Goal: Navigation & Orientation: Understand site structure

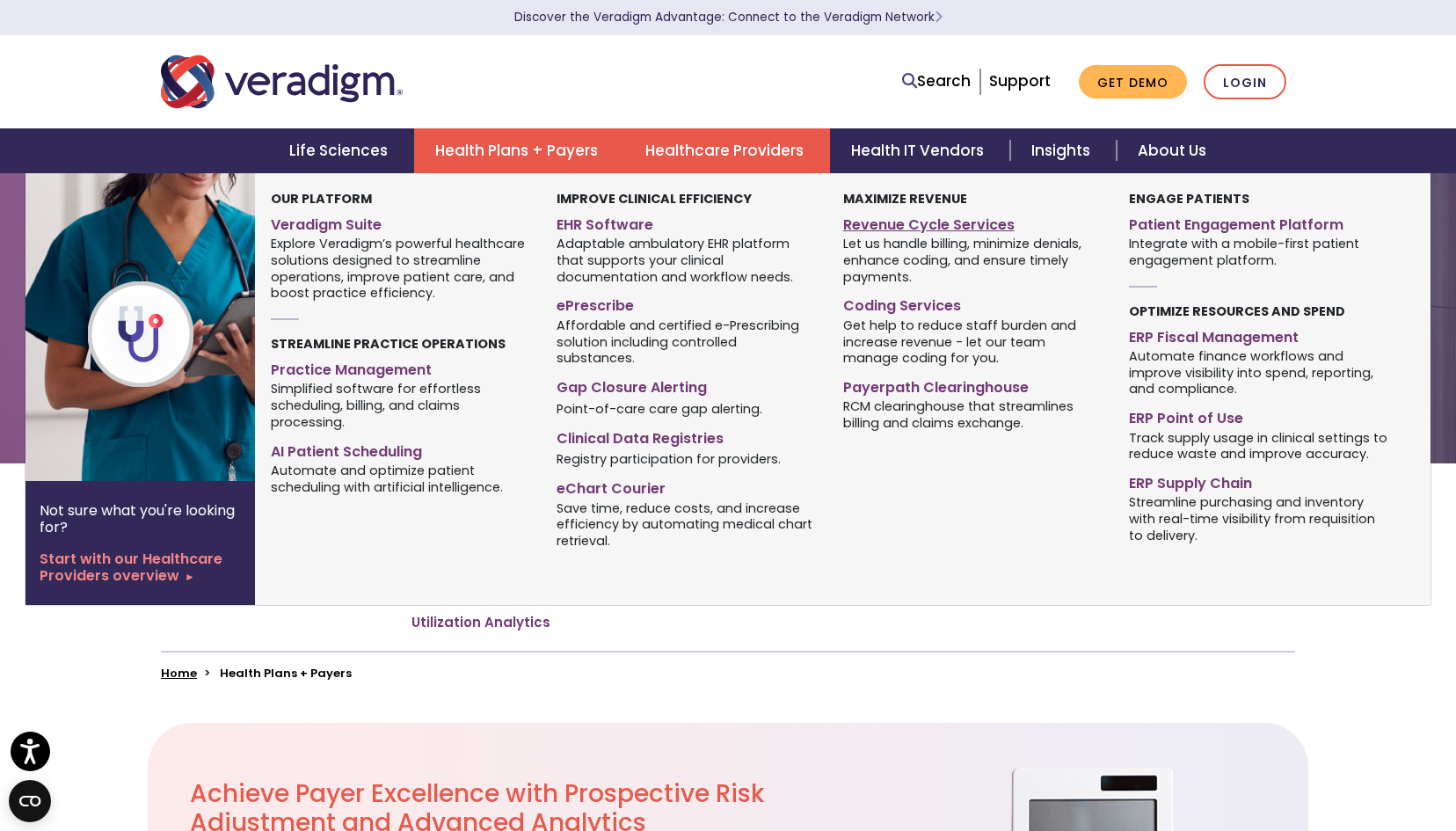
click at [888, 222] on link "Revenue Cycle Services" at bounding box center [973, 222] width 260 height 26
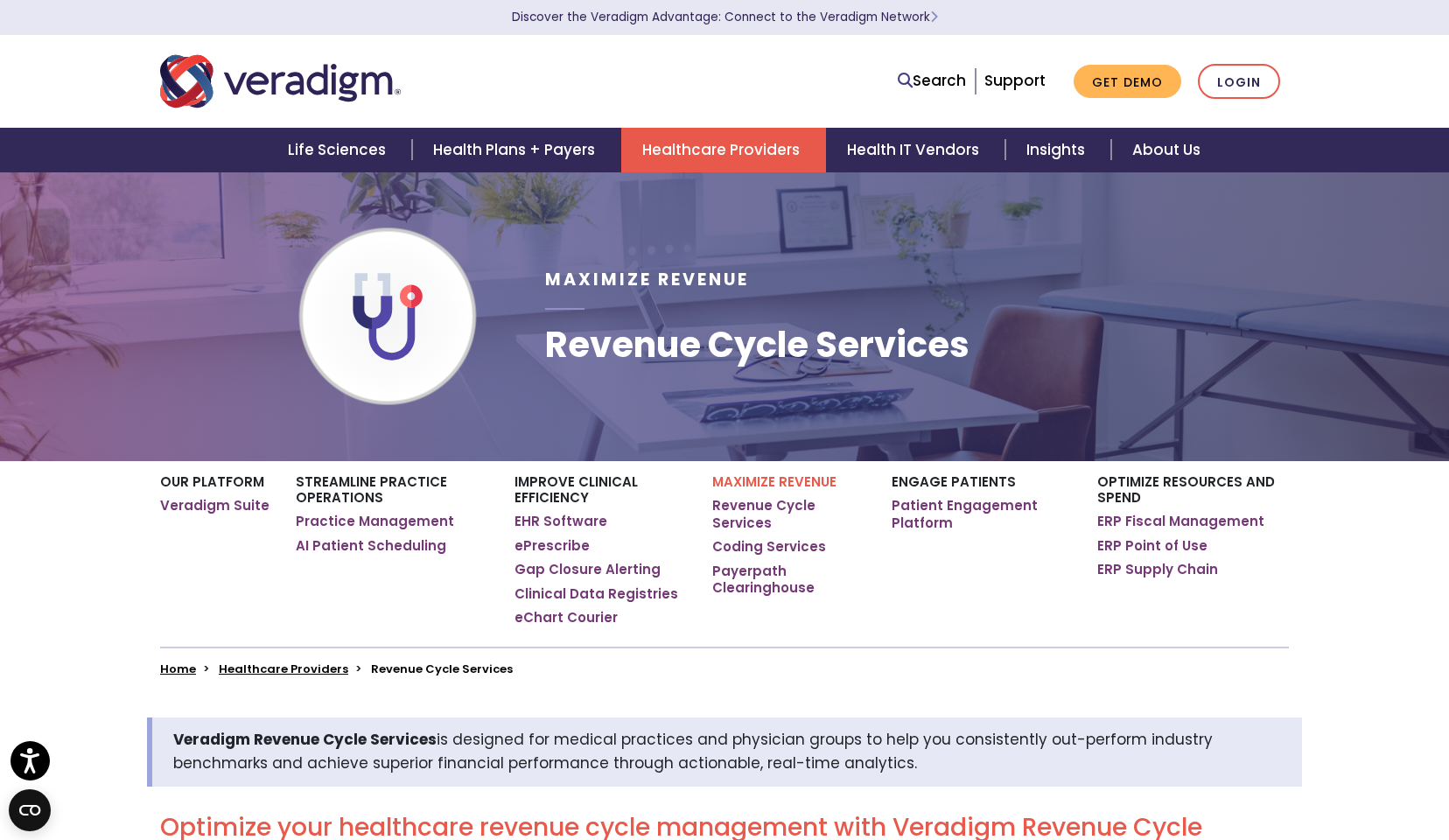
click at [674, 148] on link "Healthcare Providers" at bounding box center [723, 150] width 205 height 45
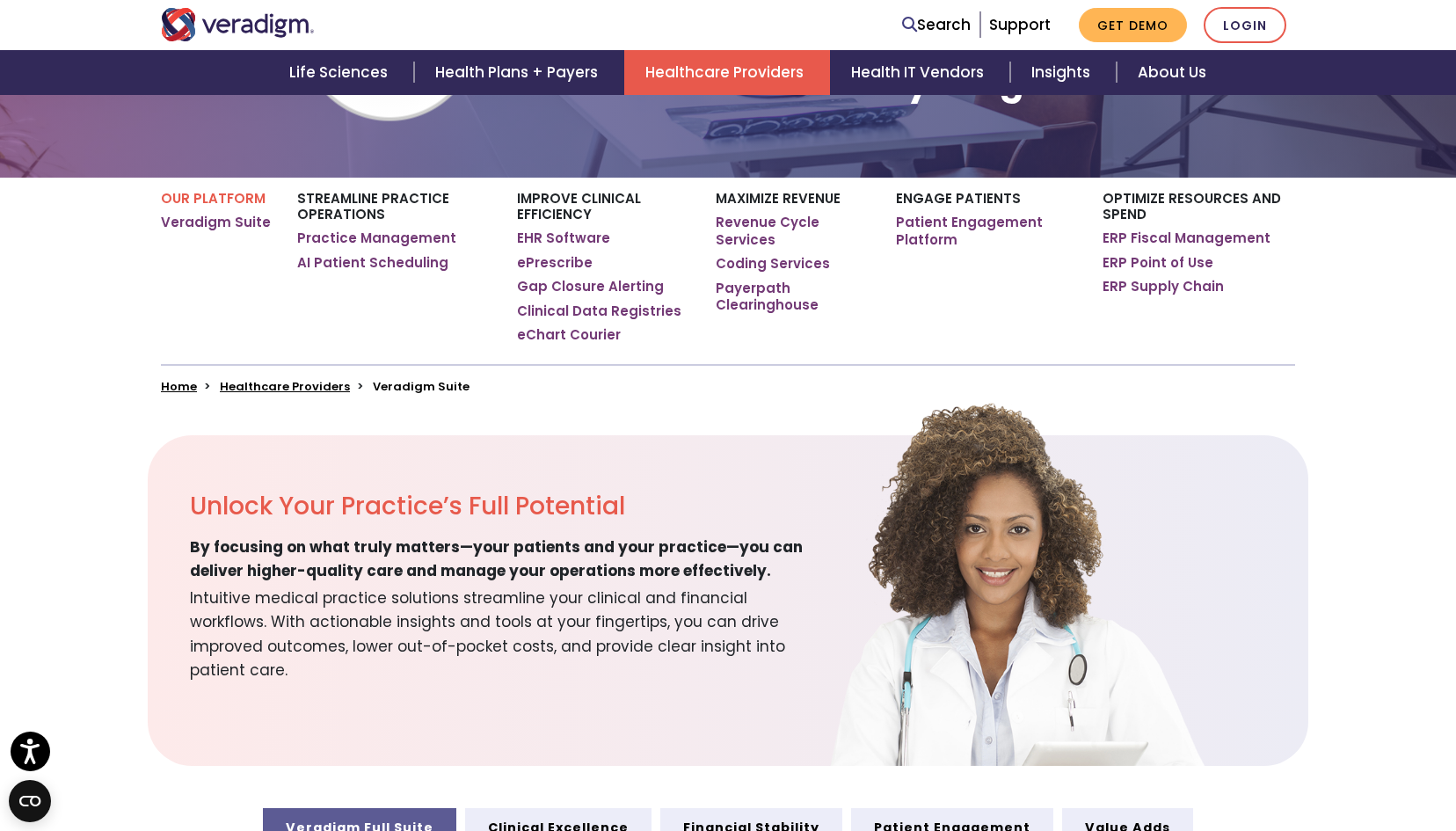
scroll to position [763, 0]
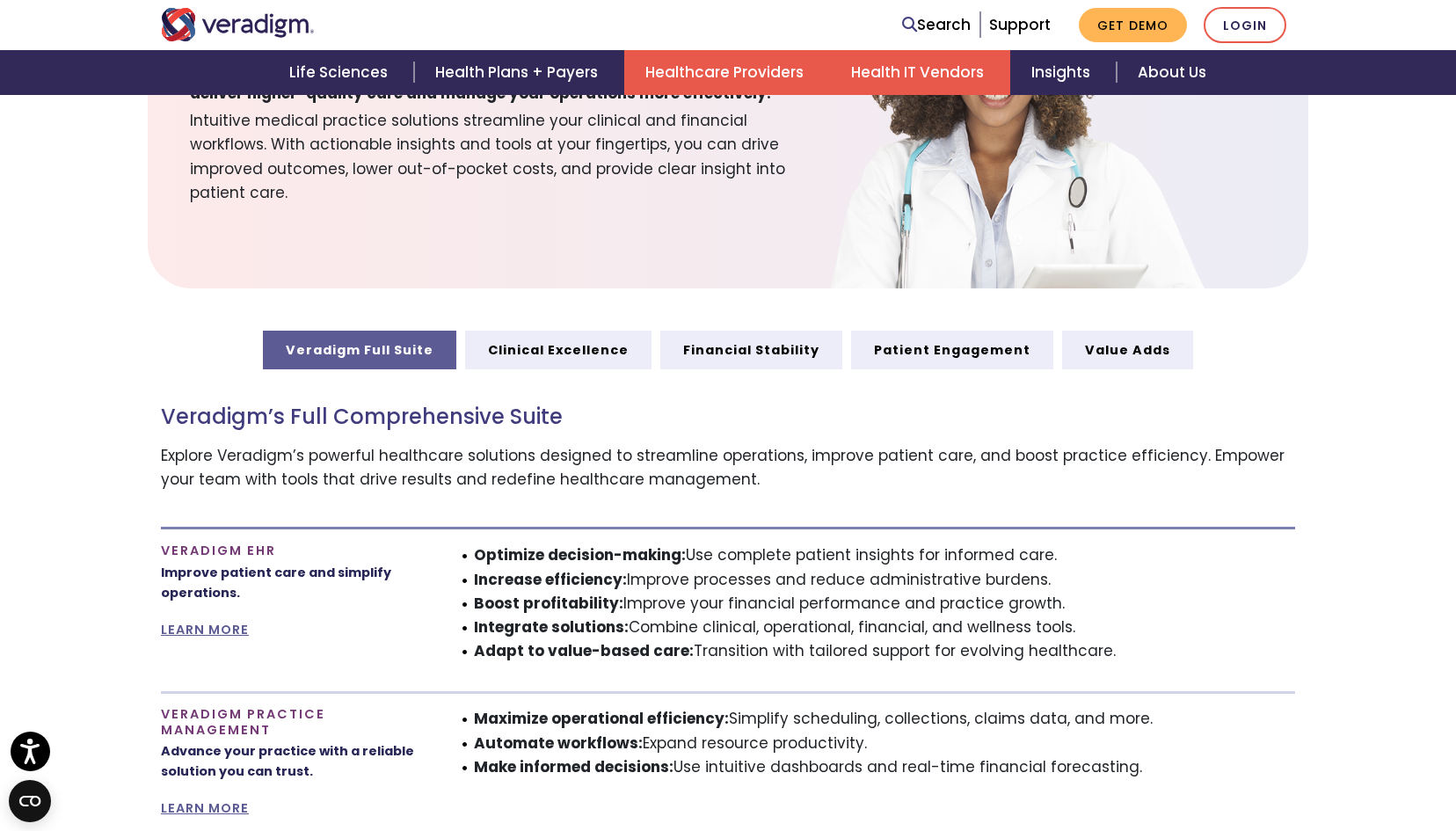
click at [901, 77] on link "Health IT Vendors" at bounding box center [920, 72] width 180 height 45
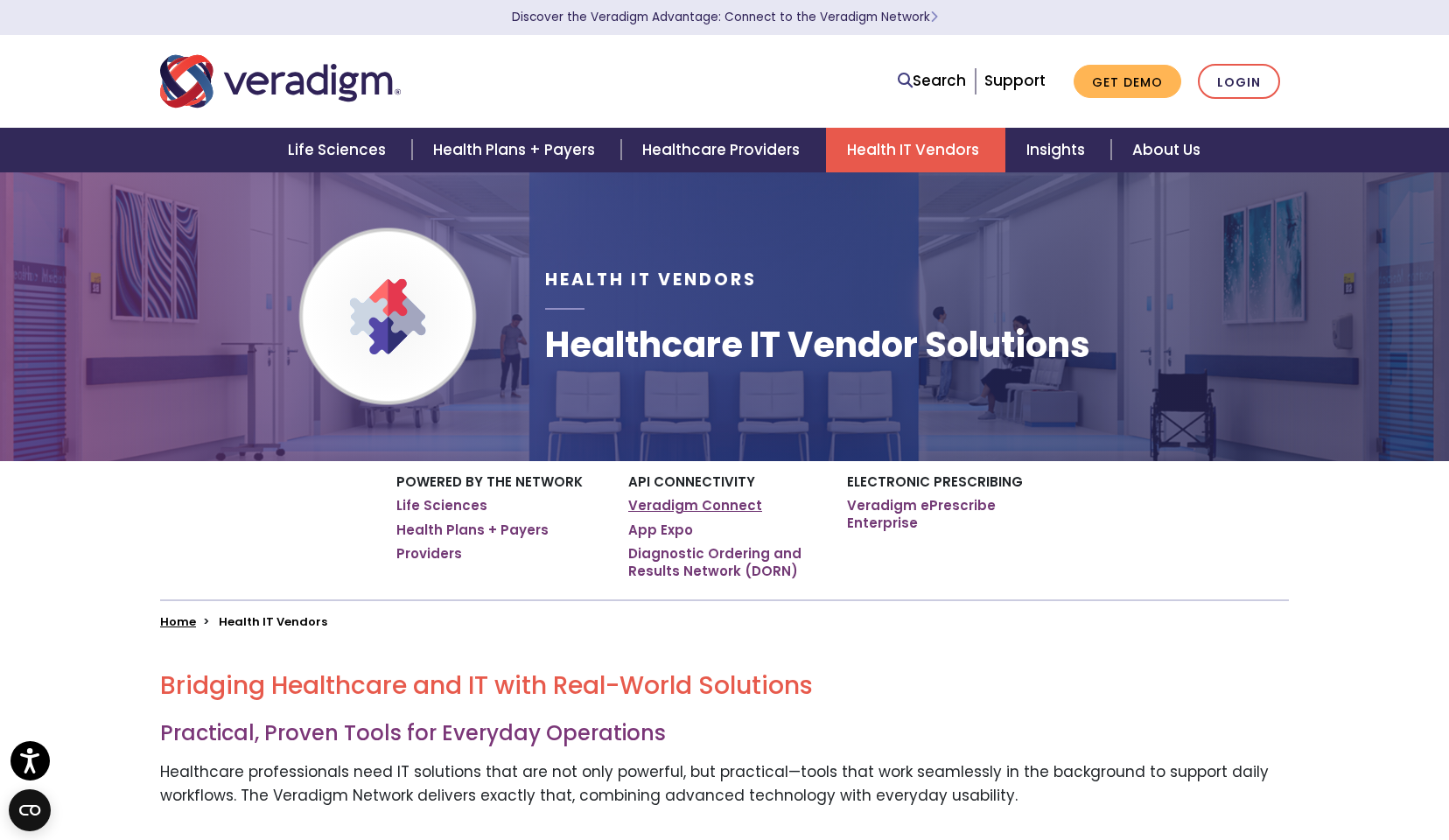
click at [707, 508] on link "Veradigm Connect" at bounding box center [696, 505] width 134 height 17
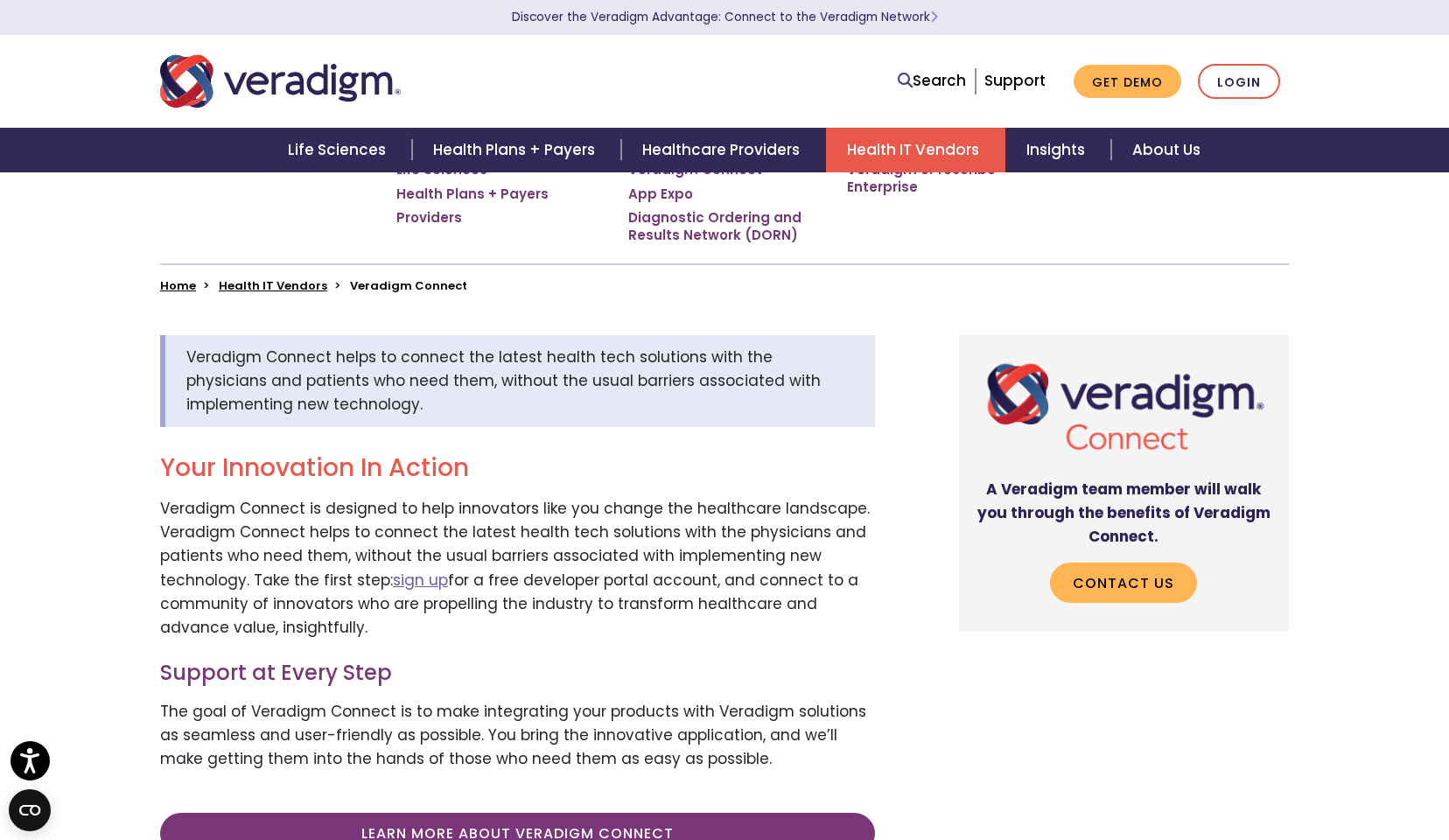
scroll to position [644, 0]
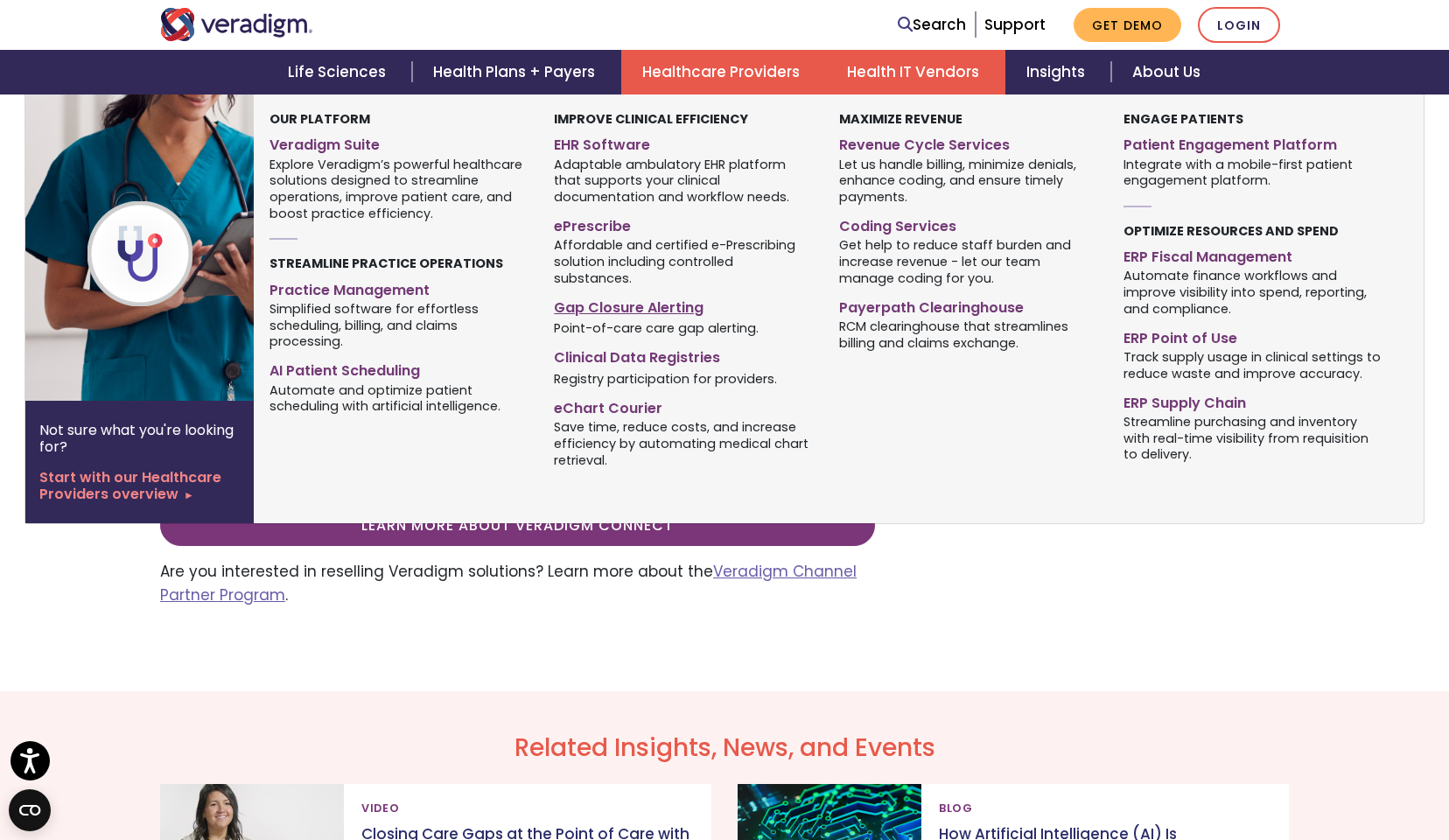
click at [630, 293] on link "Gap Closure Alerting" at bounding box center [683, 305] width 259 height 26
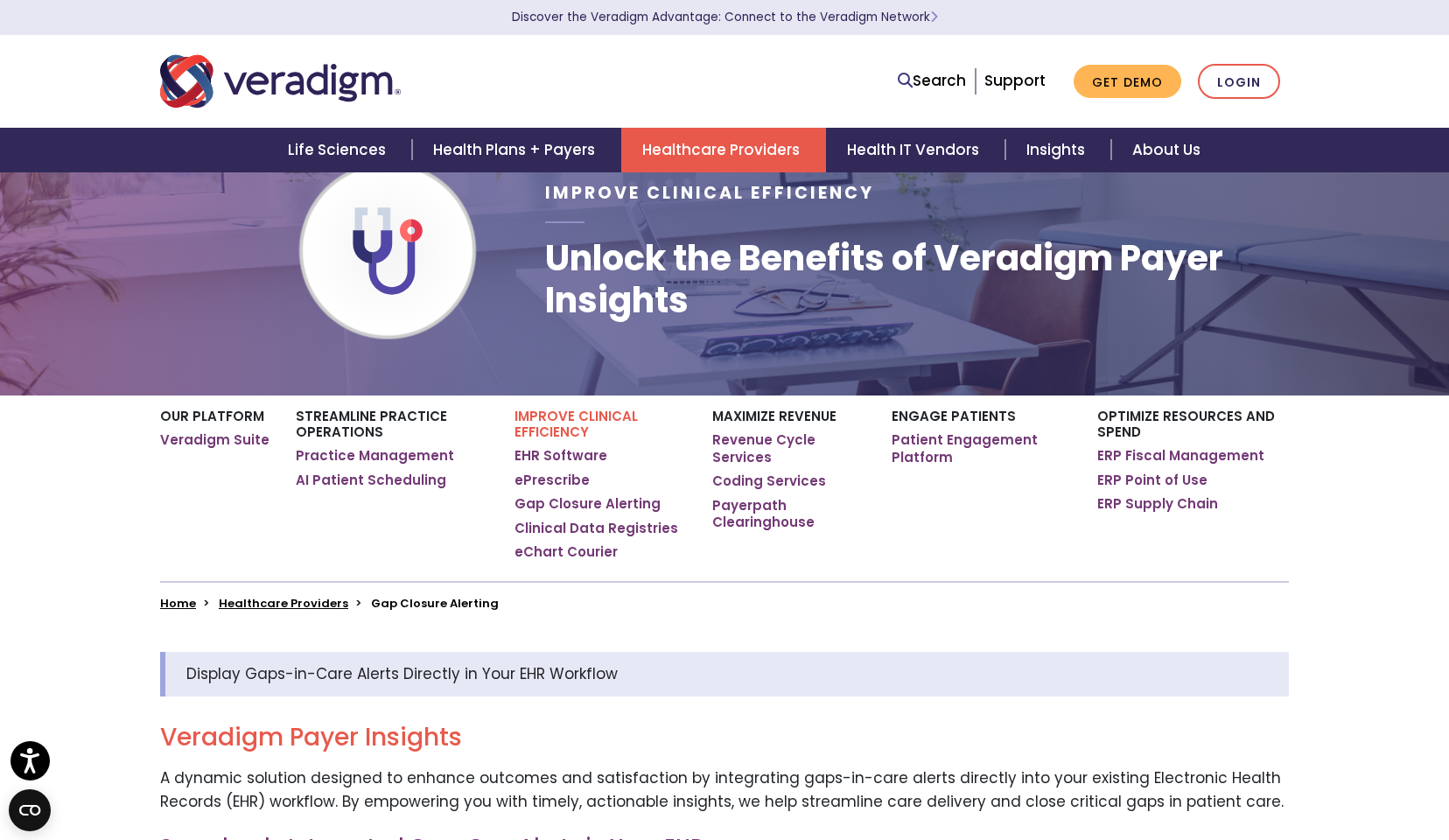
scroll to position [295, 0]
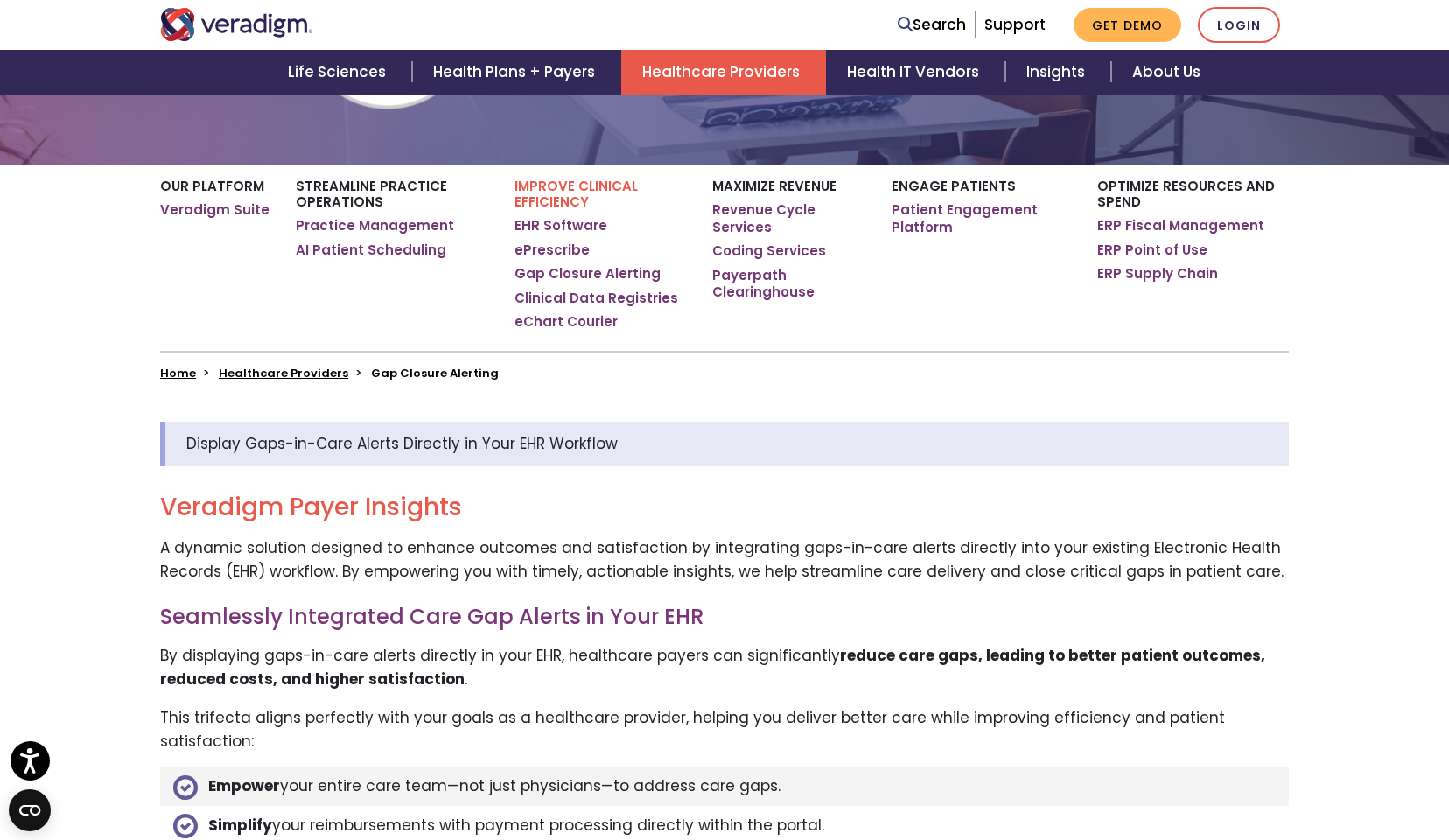
click at [676, 74] on link "Healthcare Providers" at bounding box center [723, 72] width 205 height 45
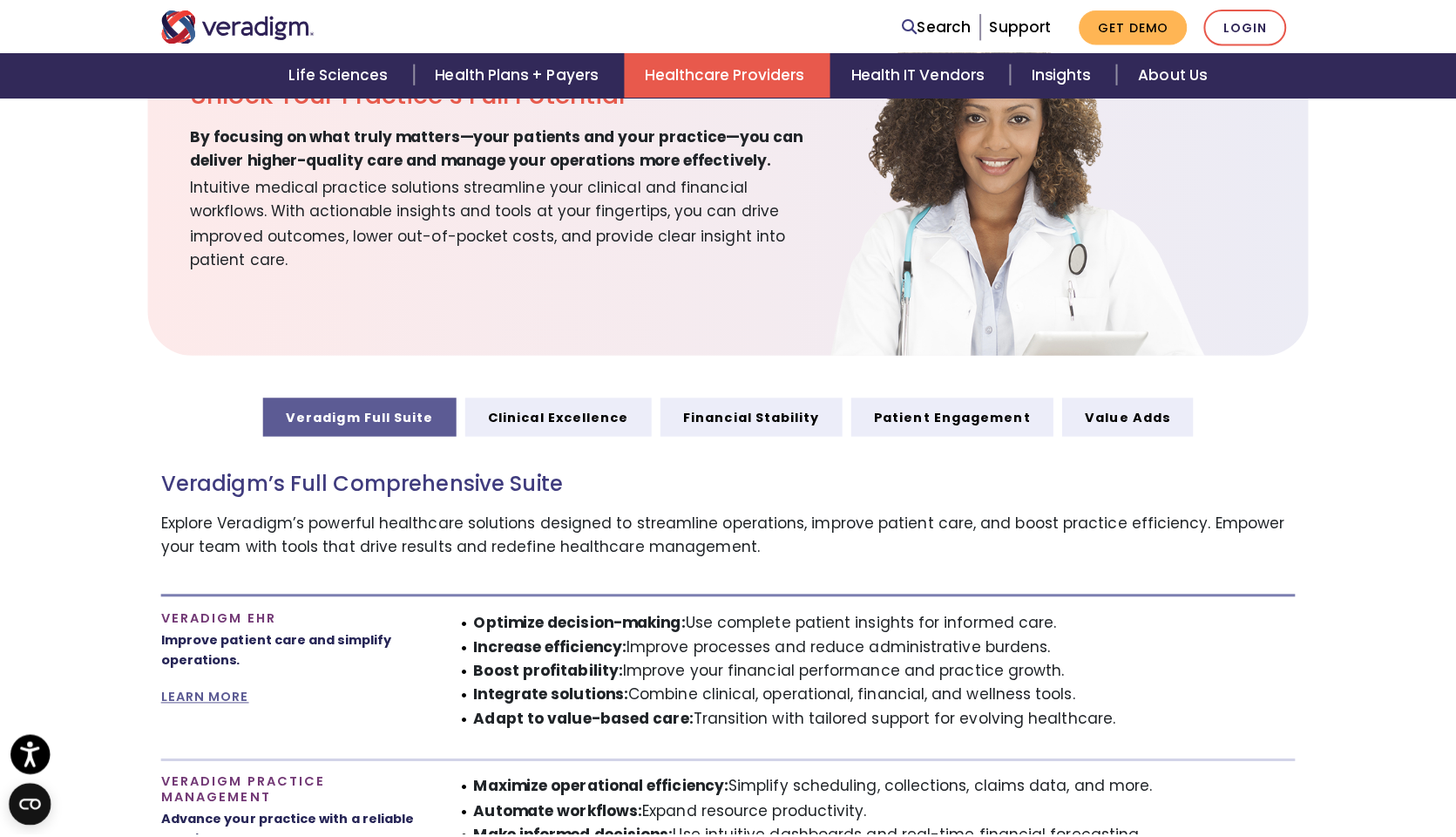
scroll to position [874, 0]
